Goal: Navigation & Orientation: Find specific page/section

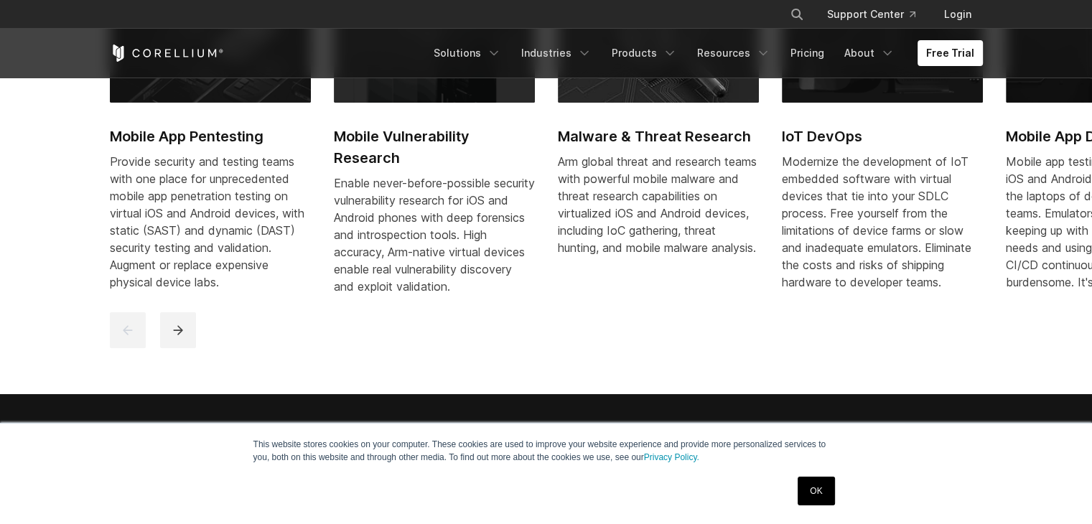
scroll to position [789, 0]
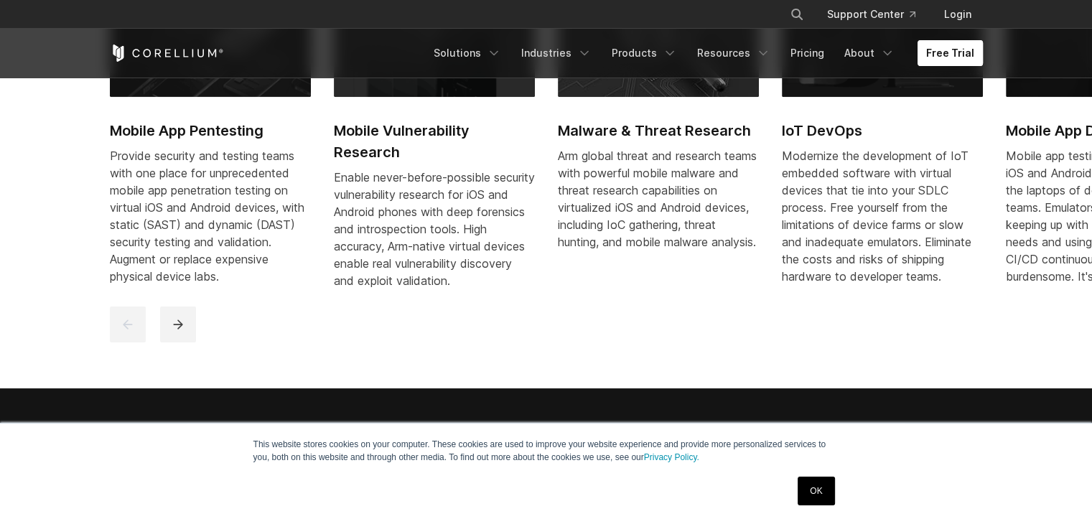
click at [942, 44] on link "Free Trial" at bounding box center [949, 53] width 65 height 26
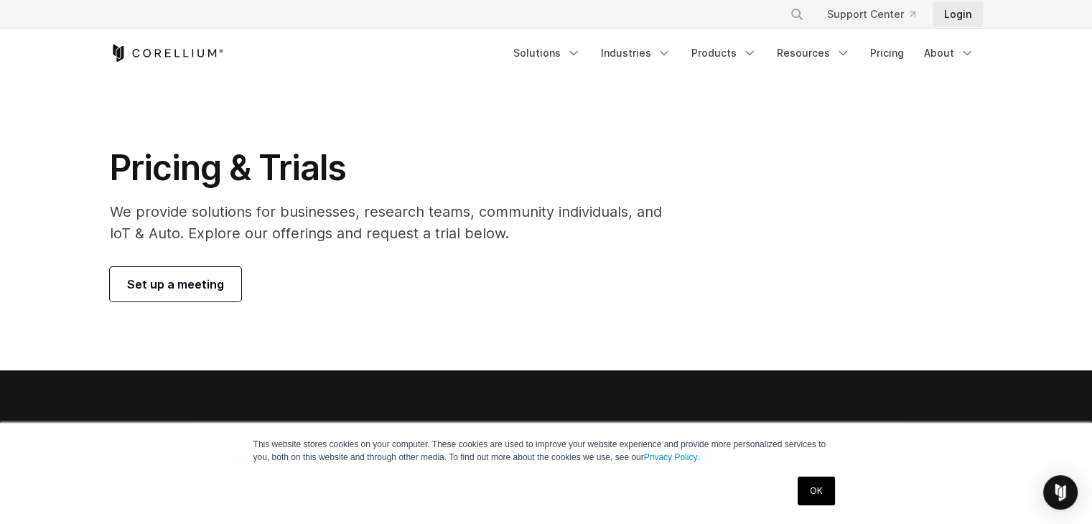
click at [957, 19] on link "Login" at bounding box center [957, 14] width 50 height 26
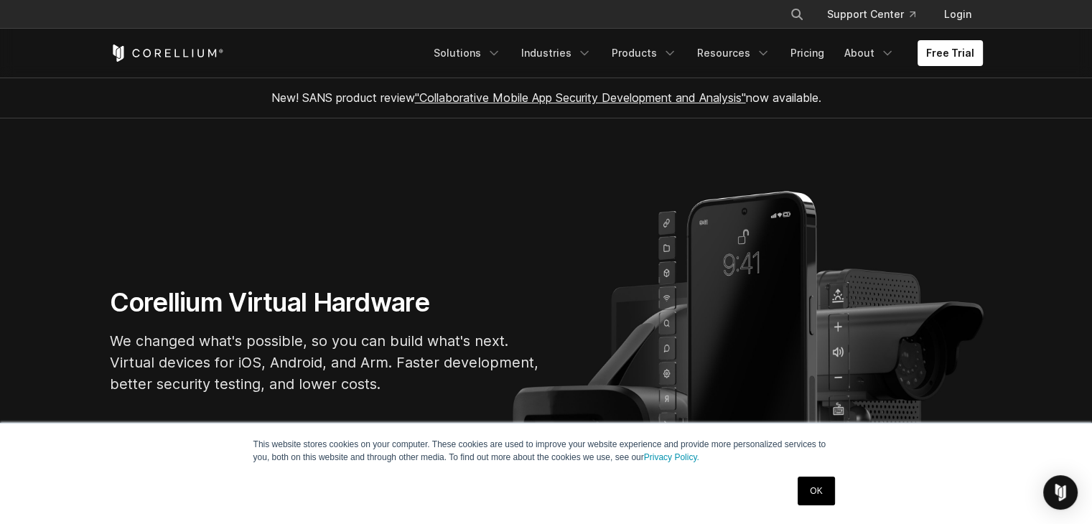
click at [823, 489] on link "OK" at bounding box center [815, 491] width 37 height 29
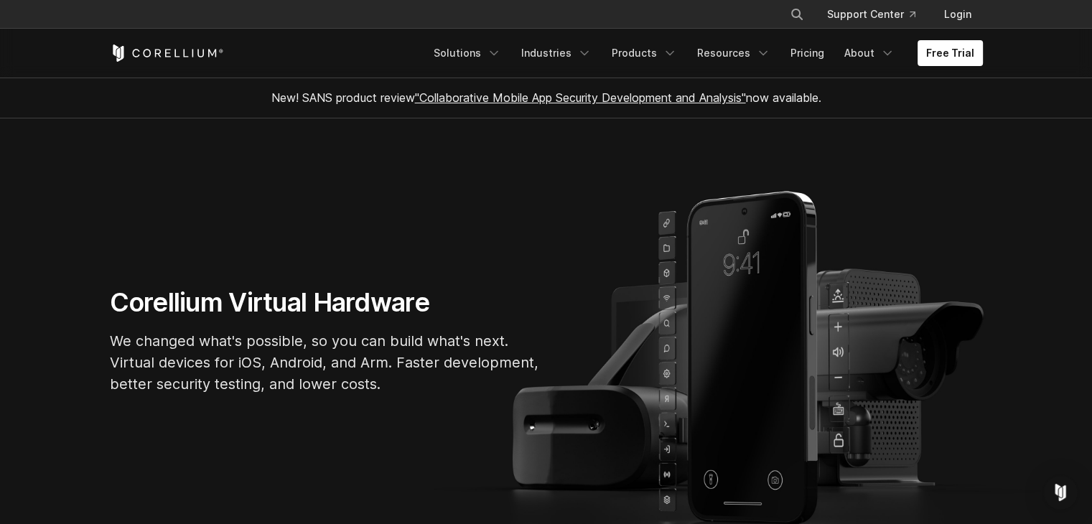
click at [502, 98] on link ""Collaborative Mobile App Security Development and Analysis"" at bounding box center [580, 97] width 331 height 14
